Goal: Use online tool/utility: Utilize a website feature to perform a specific function

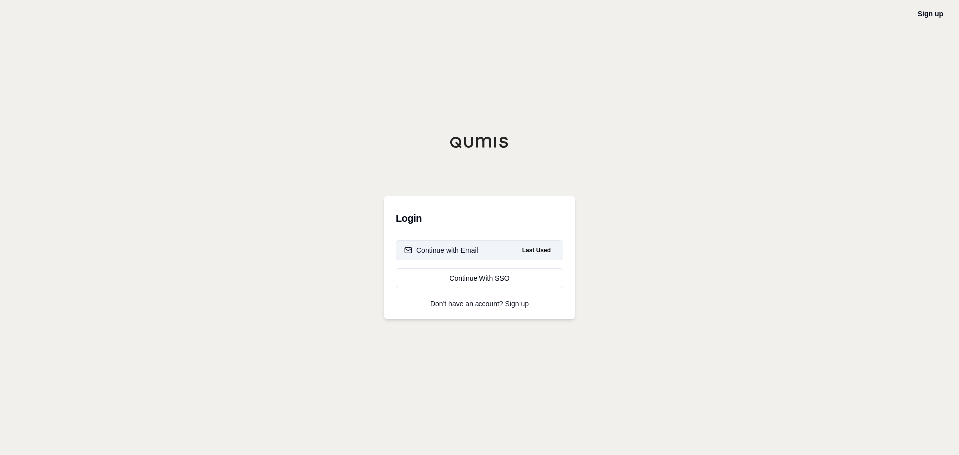
click at [469, 250] on div "Continue with Email" at bounding box center [441, 250] width 74 height 10
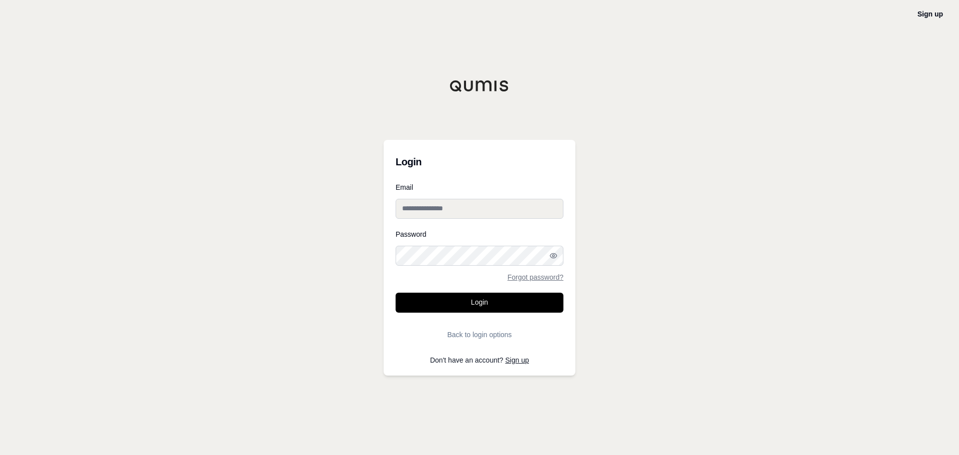
type input "**********"
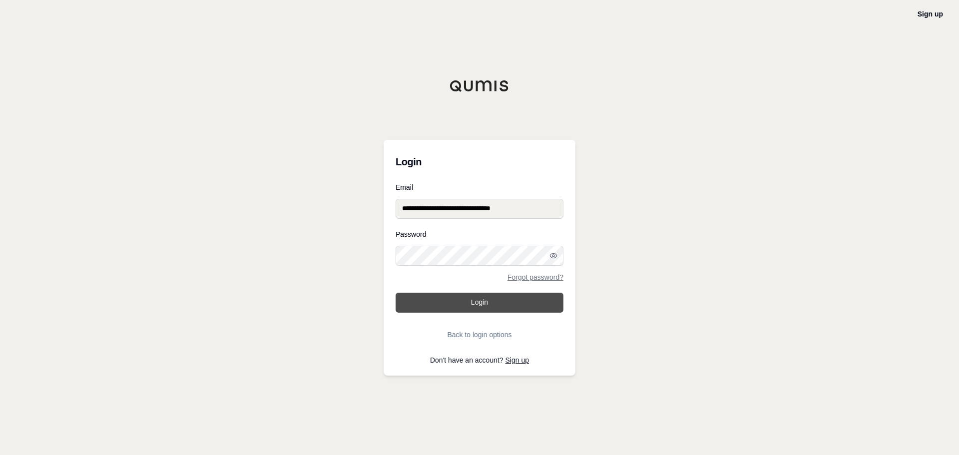
click at [492, 293] on button "Login" at bounding box center [479, 303] width 168 height 20
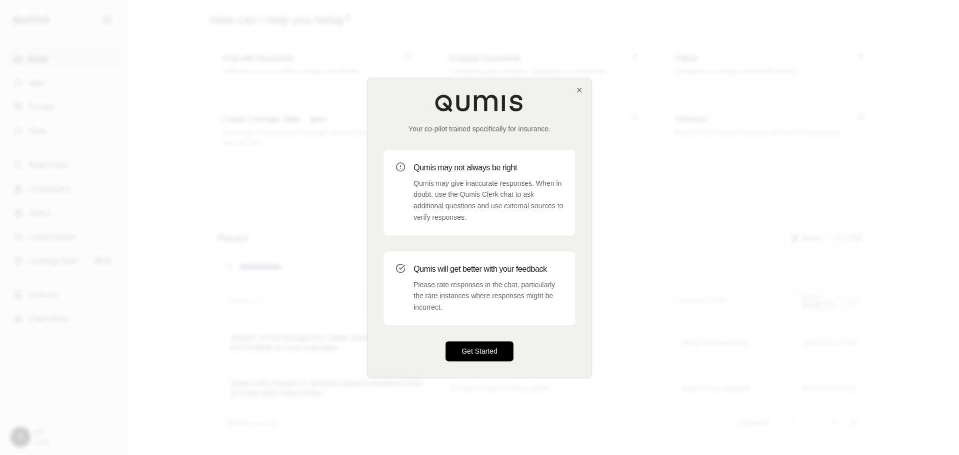
click at [473, 355] on button "Get Started" at bounding box center [479, 351] width 68 height 20
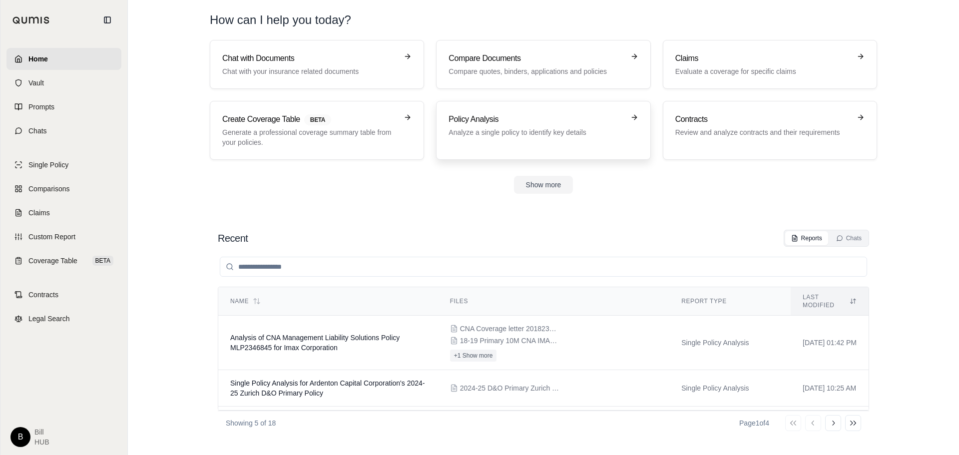
click at [510, 146] on div "Policy Analysis Analyze a single policy to identify key details" at bounding box center [542, 130] width 189 height 34
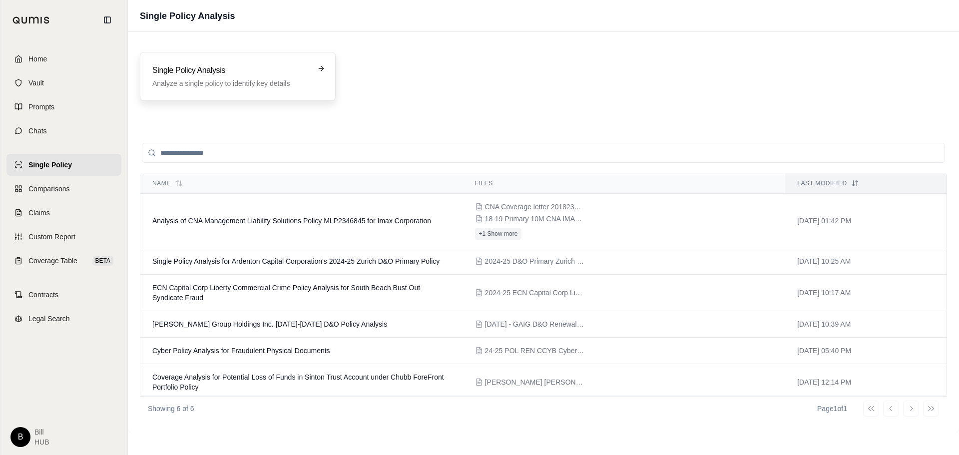
click at [207, 82] on p "Analyze a single policy to identify key details" at bounding box center [230, 83] width 157 height 10
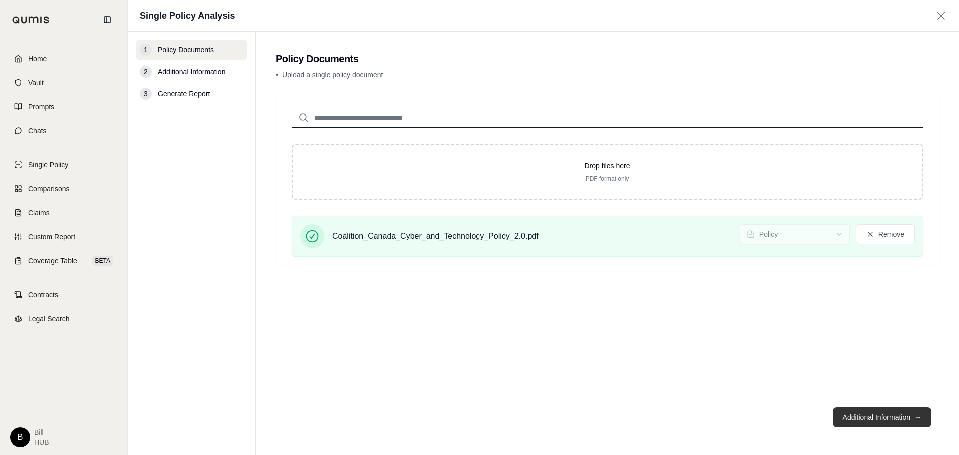
click at [854, 420] on button "Additional Information →" at bounding box center [881, 417] width 98 height 20
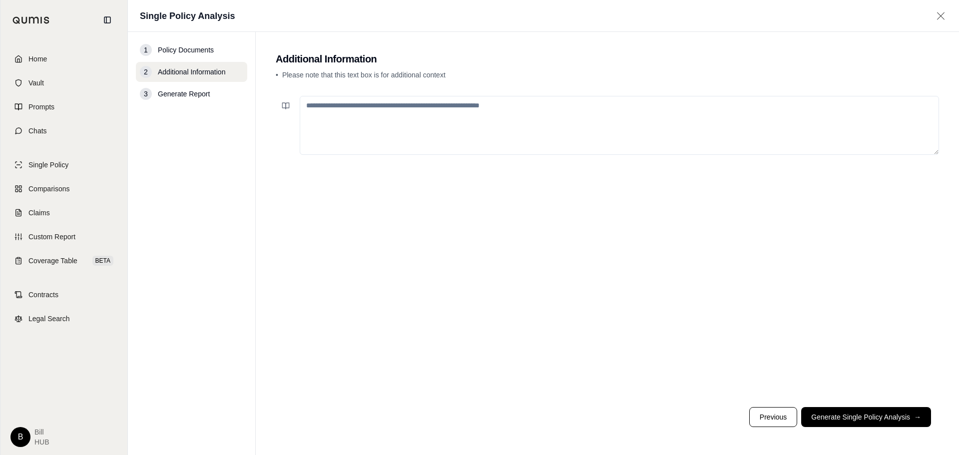
click at [463, 114] on textarea at bounding box center [619, 125] width 639 height 59
click at [873, 415] on button "Generate Single Policy Analysis →" at bounding box center [866, 417] width 130 height 20
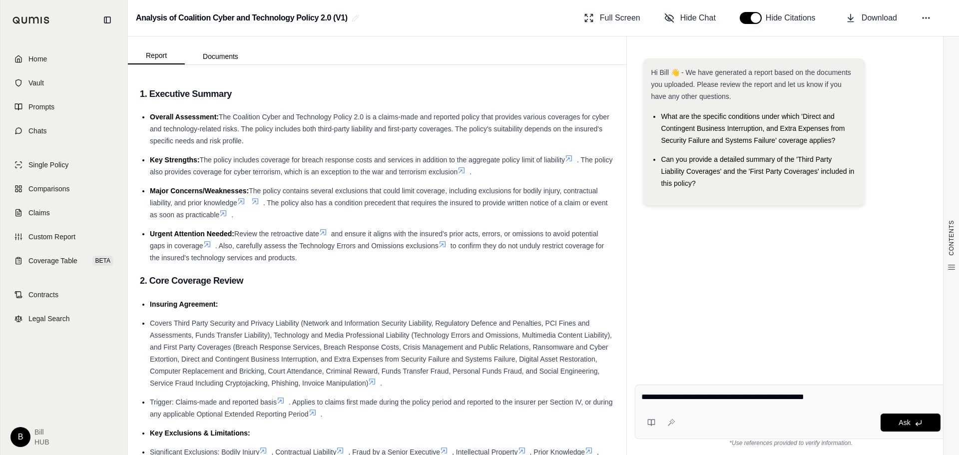
type textarea "**********"
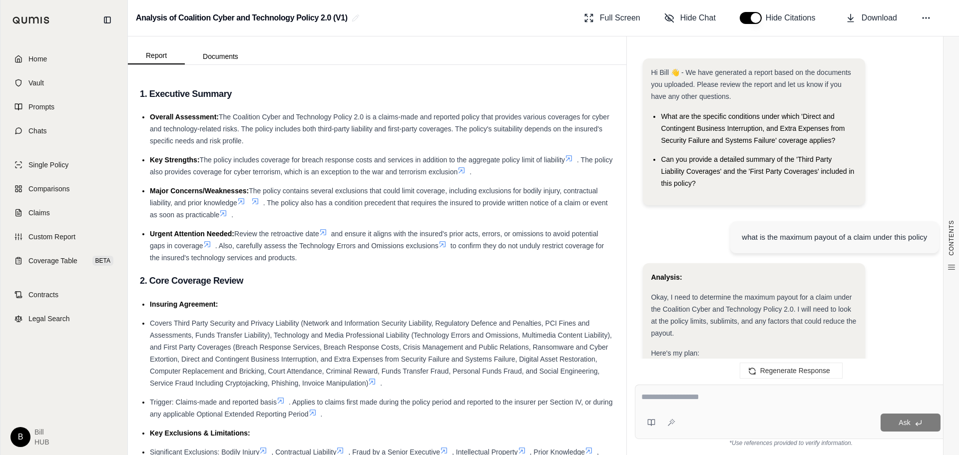
scroll to position [1146, 0]
